Goal: Task Accomplishment & Management: Use online tool/utility

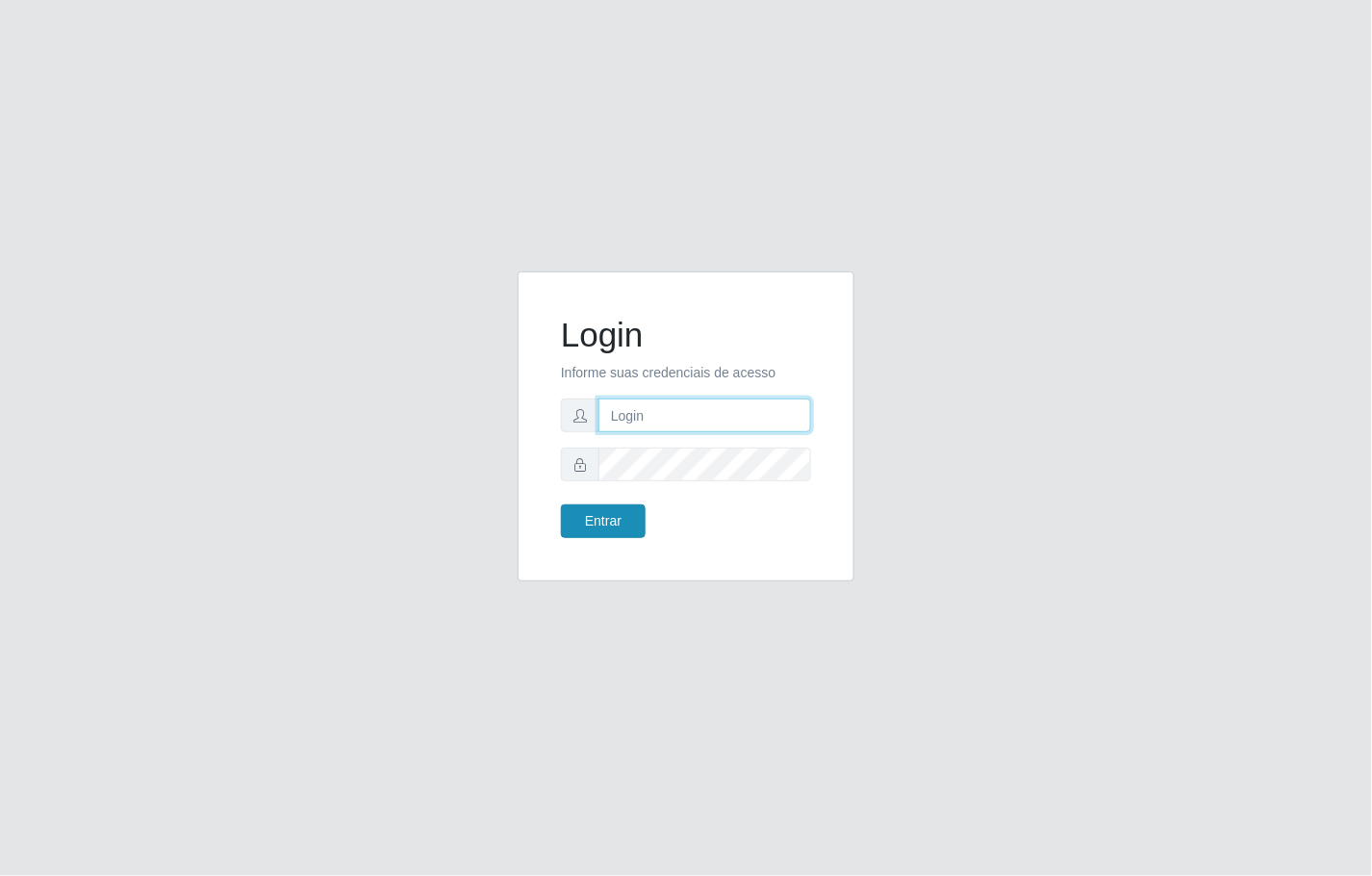
type input "janaina@iwof"
click at [622, 516] on button "Entrar" at bounding box center [603, 520] width 84 height 34
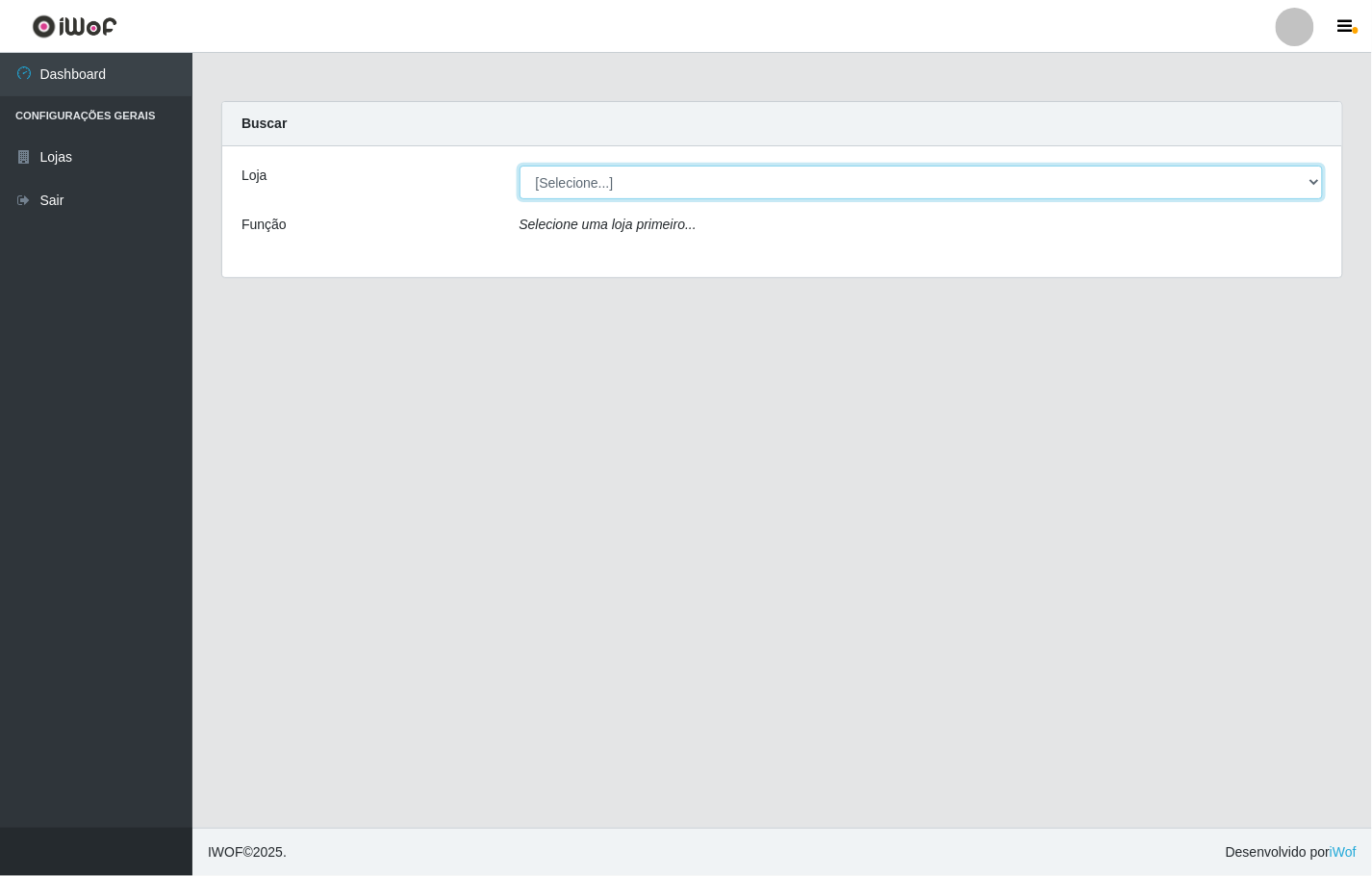
click at [1316, 176] on select "[Selecione...] Minimercado Filezão" at bounding box center [921, 182] width 804 height 34
select select "204"
click at [519, 166] on select "[Selecione...] Minimercado Filezão" at bounding box center [921, 182] width 804 height 34
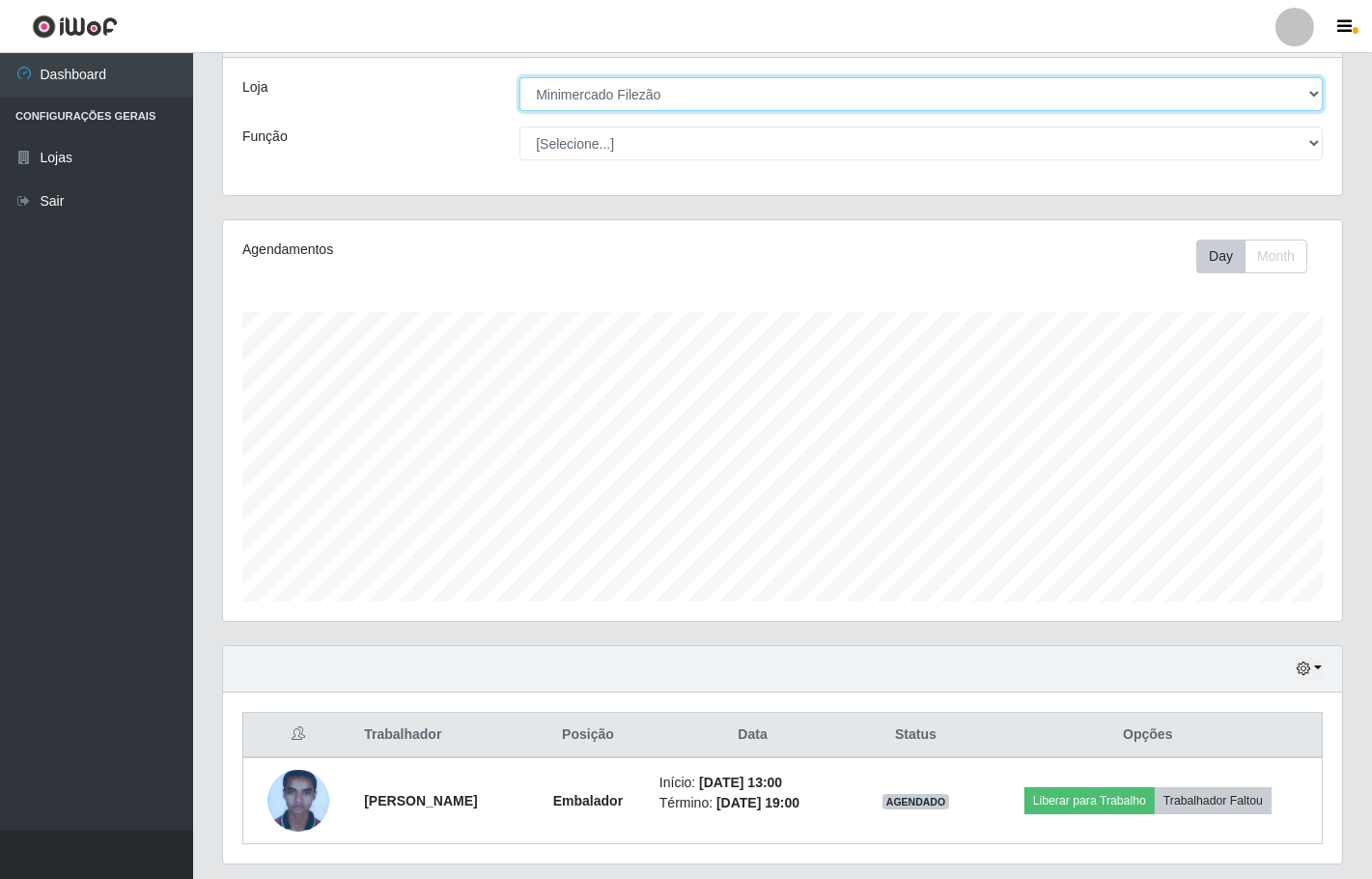
scroll to position [107, 0]
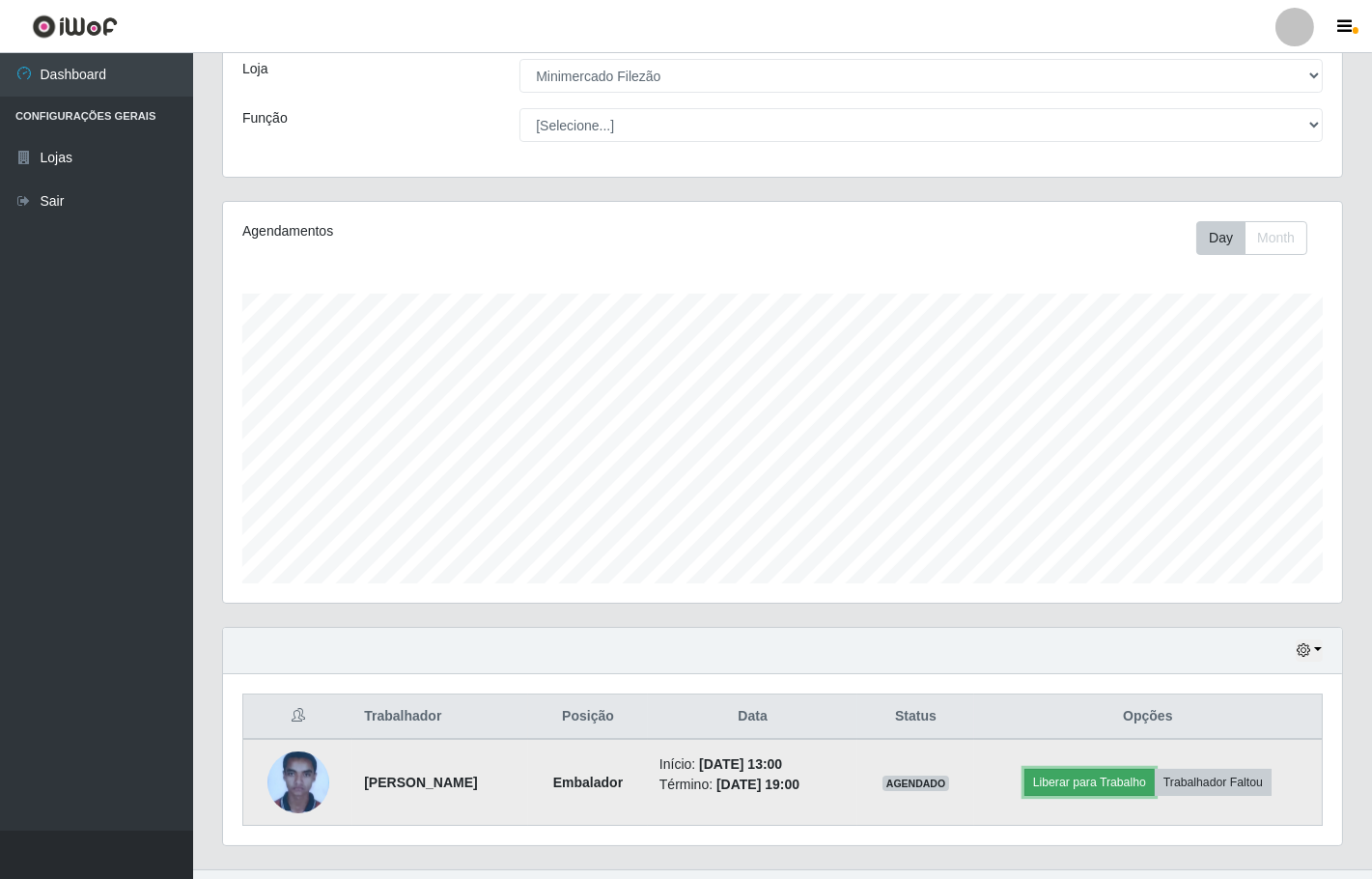
click at [1133, 789] on button "Liberar para Trabalho" at bounding box center [1090, 783] width 130 height 27
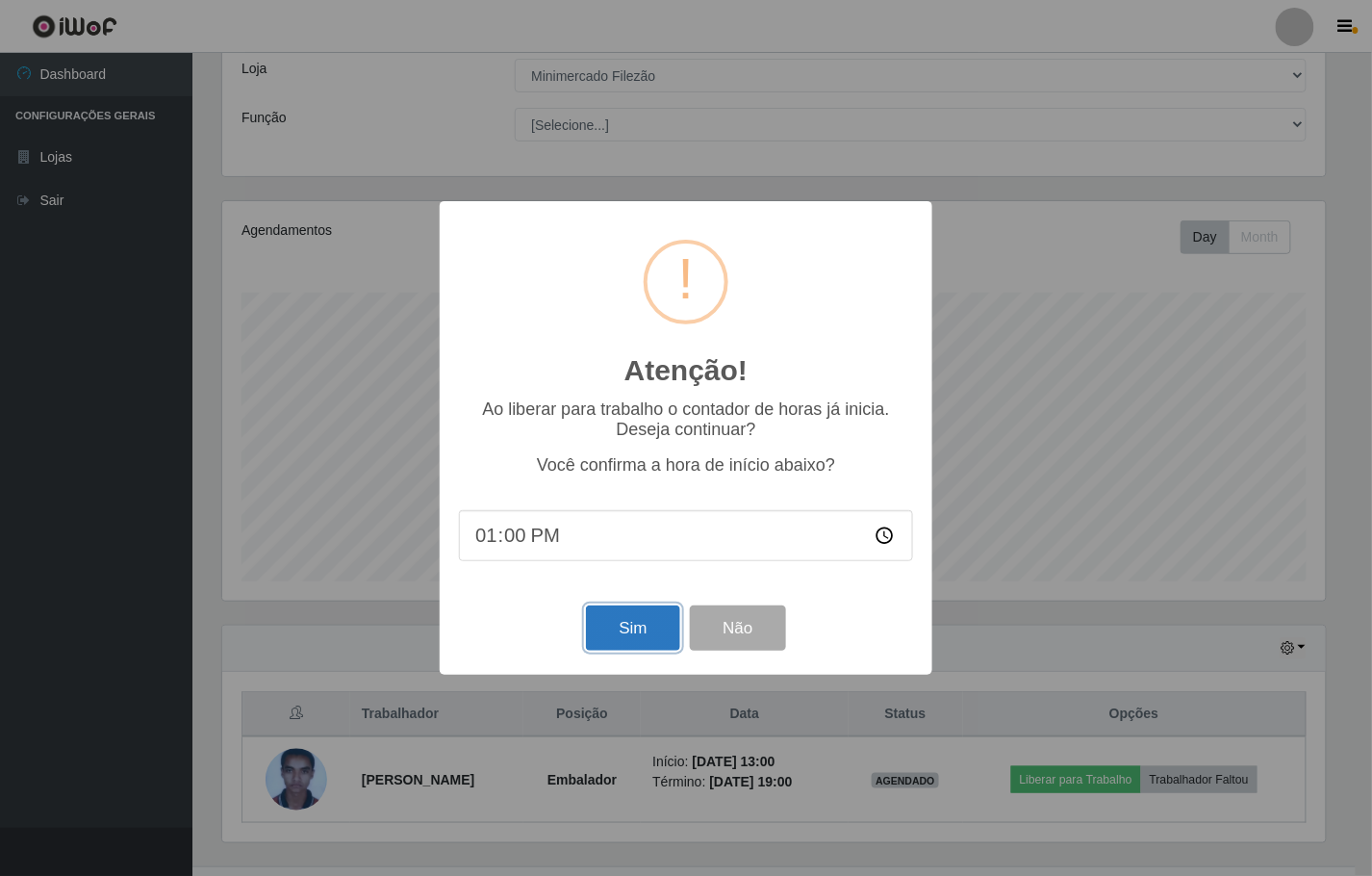
click at [611, 638] on button "Sim" at bounding box center [633, 628] width 93 height 46
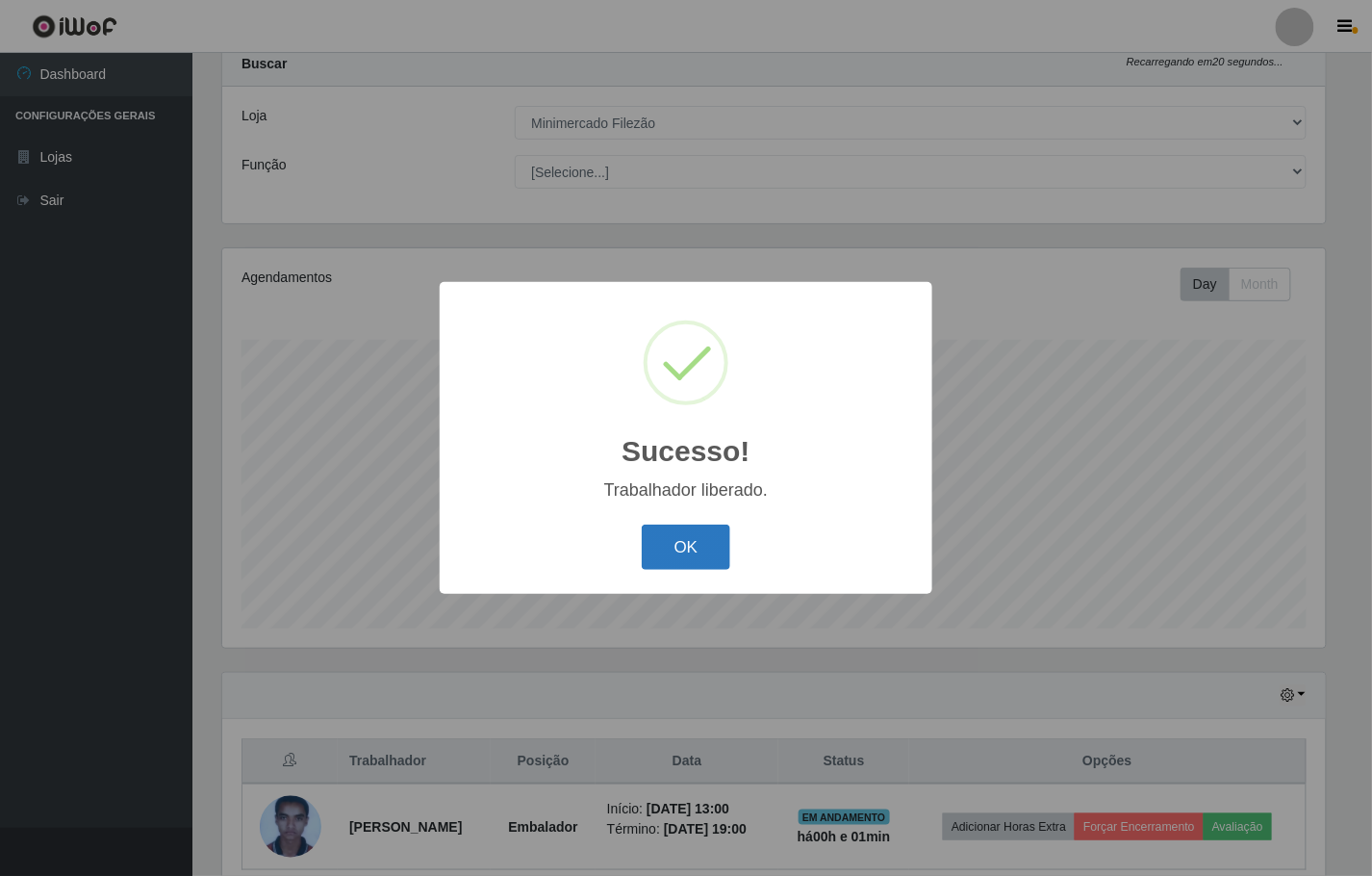
click at [698, 553] on button "OK" at bounding box center [686, 547] width 89 height 46
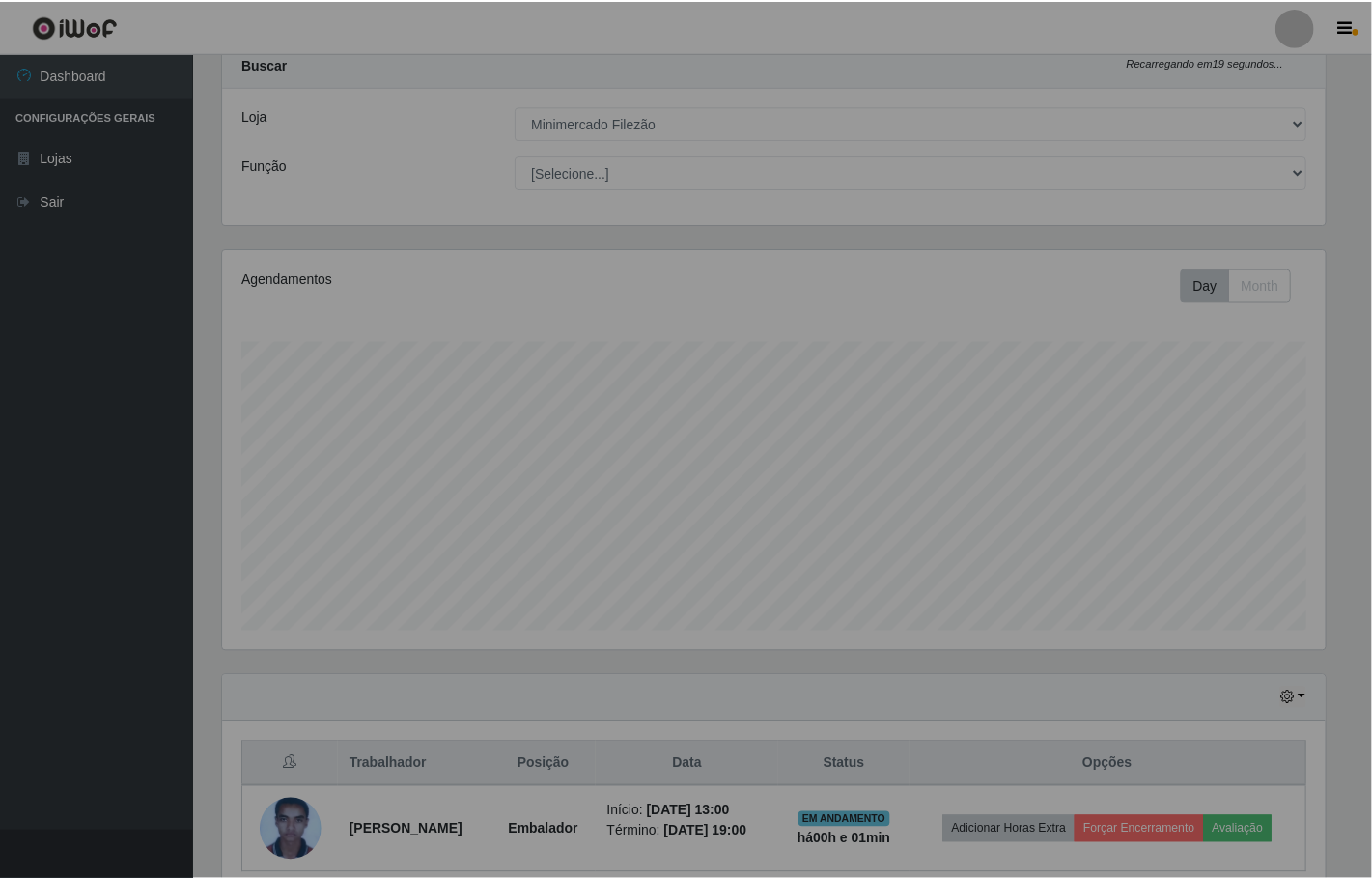
scroll to position [400, 1118]
